Goal: Information Seeking & Learning: Check status

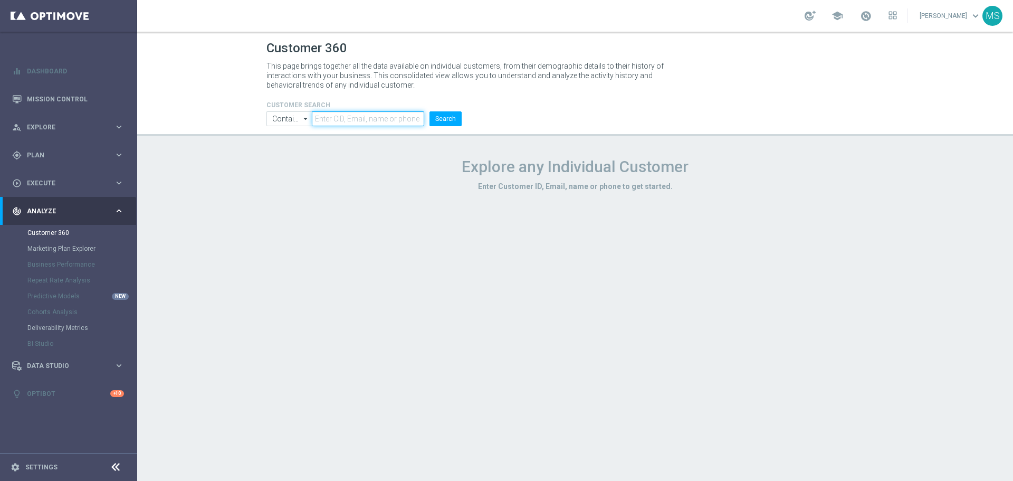
click at [347, 114] on input "text" at bounding box center [368, 118] width 112 height 15
paste input "1278585"
type input "1278585"
click at [457, 126] on button "Search" at bounding box center [445, 118] width 32 height 15
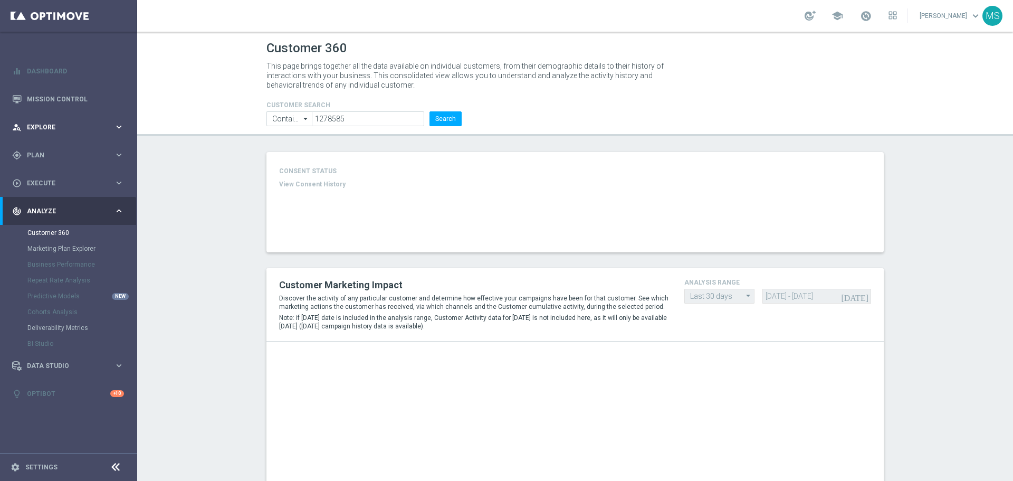
type input "Deposit Amount"
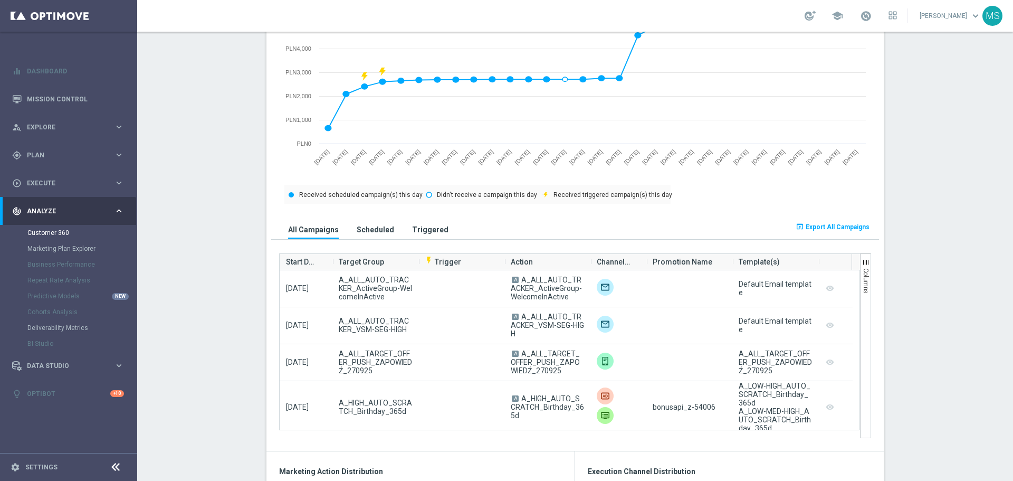
scroll to position [528, 0]
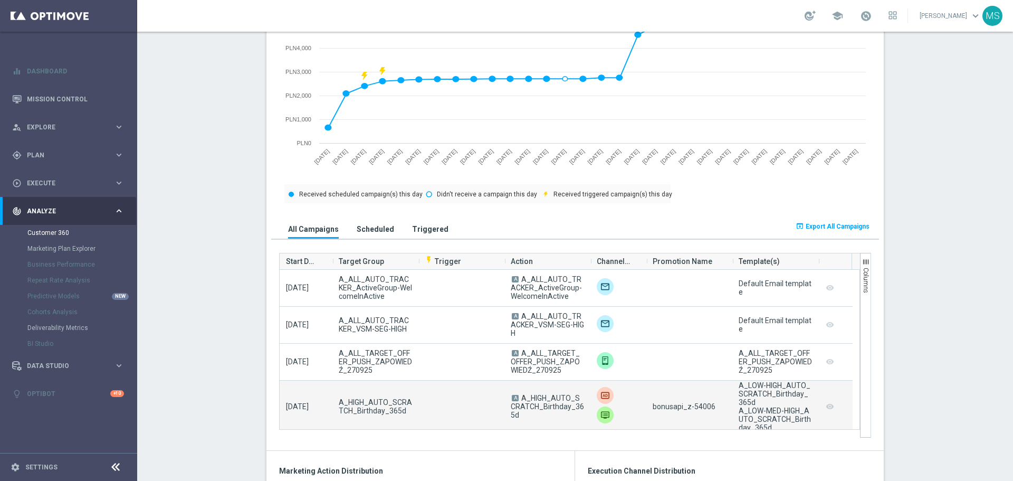
click at [701, 409] on span "bonusapi_z-54006" at bounding box center [684, 406] width 63 height 8
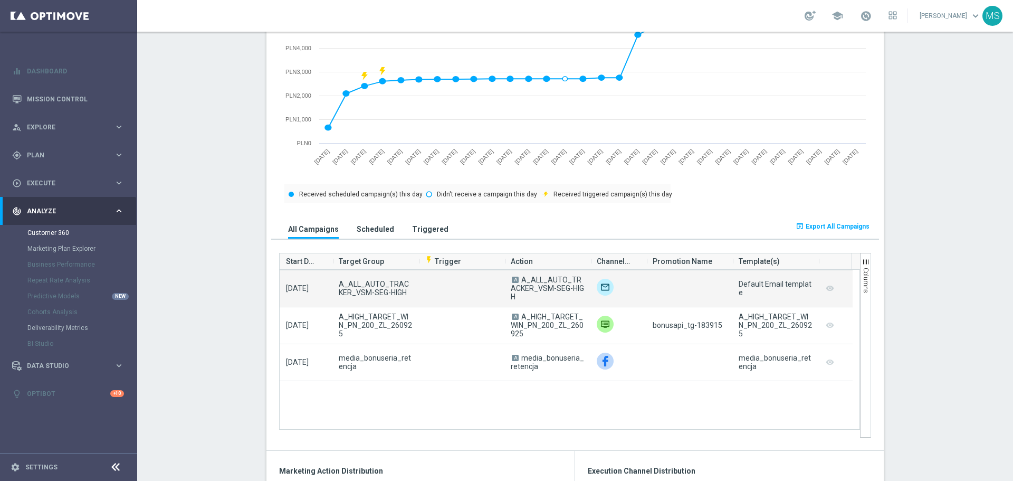
scroll to position [422, 0]
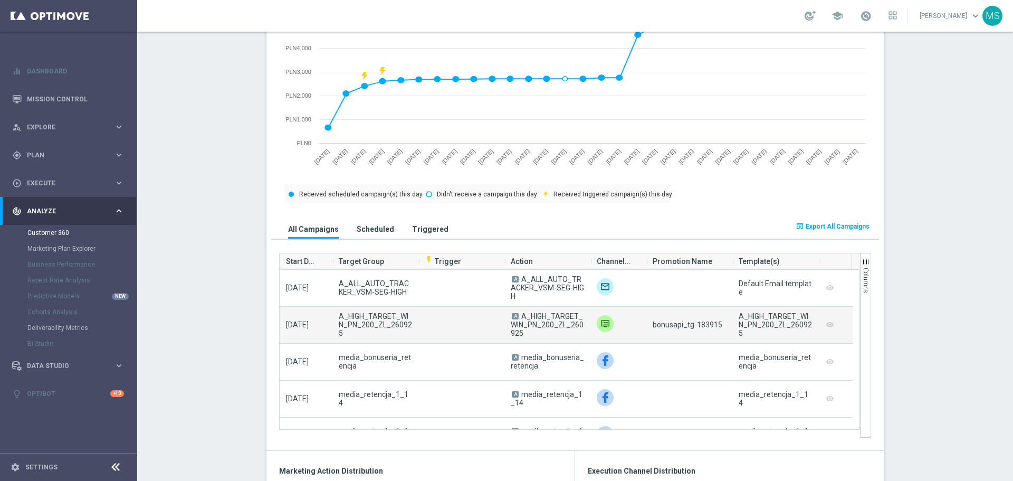
click at [717, 327] on div "bonusapi_tg-183915" at bounding box center [689, 325] width 86 height 36
click at [709, 328] on span "bonusapi_tg-183915" at bounding box center [688, 324] width 70 height 8
copy span "183915"
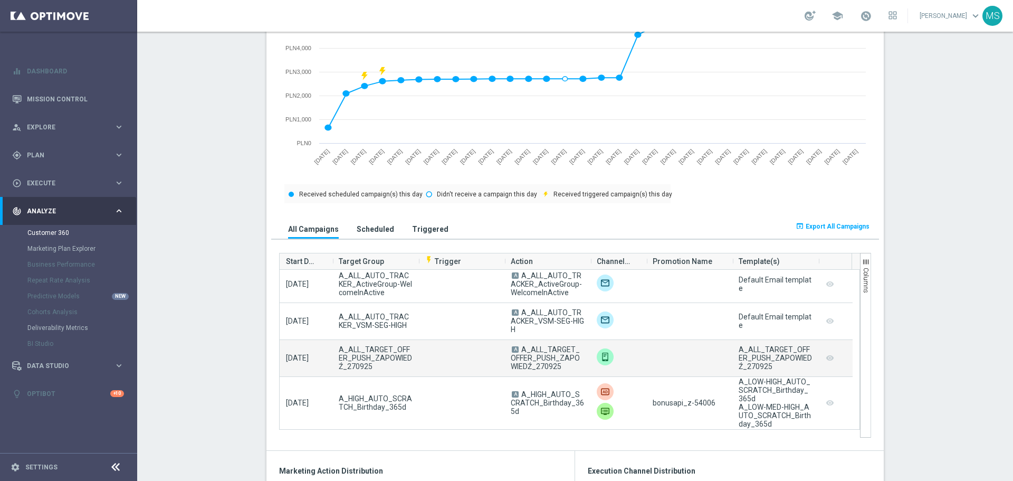
scroll to position [0, 0]
